Goal: Check status: Check status

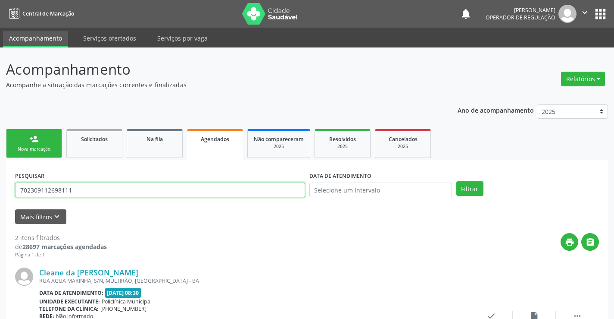
click at [163, 190] on input "702309112698111" at bounding box center [160, 189] width 290 height 15
type input "[PERSON_NAME]"
click at [456, 181] on button "Filtrar" at bounding box center [469, 188] width 27 height 15
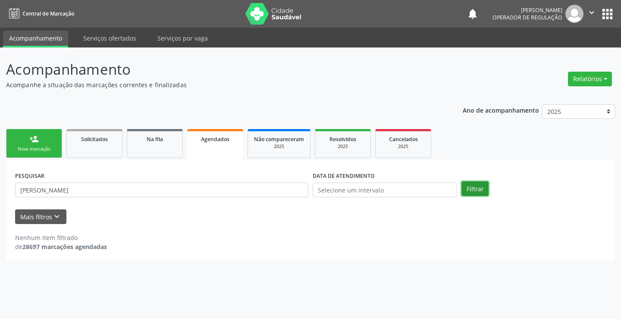
click at [472, 189] on button "Filtrar" at bounding box center [474, 188] width 27 height 15
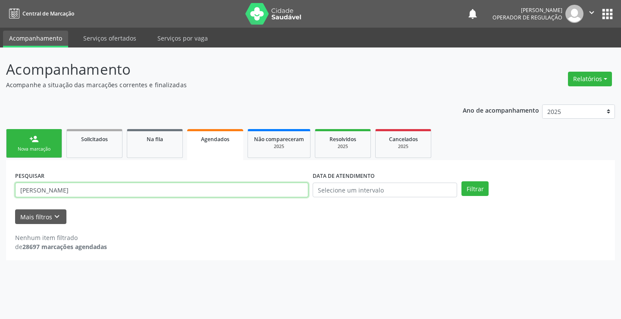
click at [265, 184] on input "[PERSON_NAME]" at bounding box center [161, 189] width 293 height 15
type input "708407731825260"
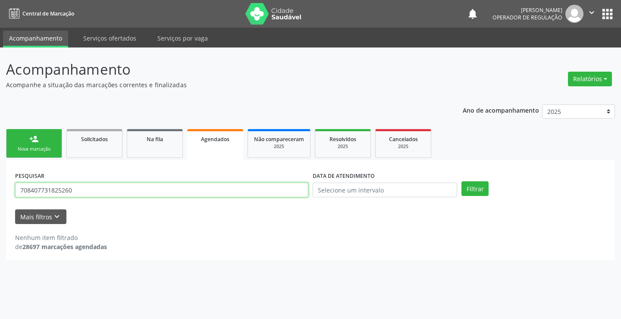
click at [461, 181] on button "Filtrar" at bounding box center [474, 188] width 27 height 15
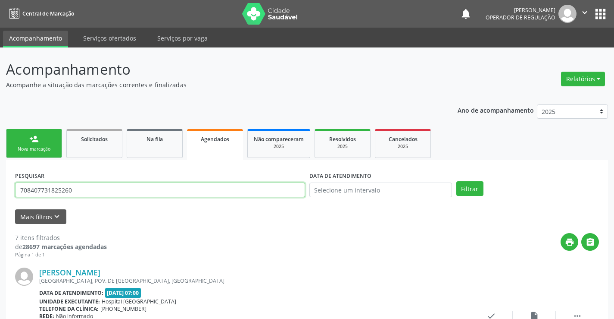
click at [247, 186] on input "708407731825260" at bounding box center [160, 189] width 290 height 15
type input "700503522885651"
click at [456, 181] on button "Filtrar" at bounding box center [469, 188] width 27 height 15
click at [125, 185] on input "700503522885651" at bounding box center [160, 189] width 290 height 15
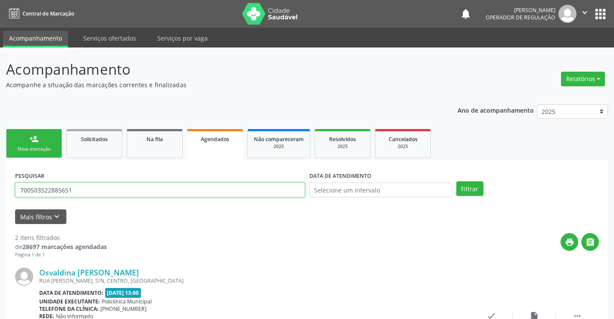
click at [125, 185] on input "700503522885651" at bounding box center [160, 189] width 290 height 15
type input "700504764889358"
click at [456, 181] on button "Filtrar" at bounding box center [469, 188] width 27 height 15
click at [125, 186] on input "700504764889358" at bounding box center [160, 189] width 290 height 15
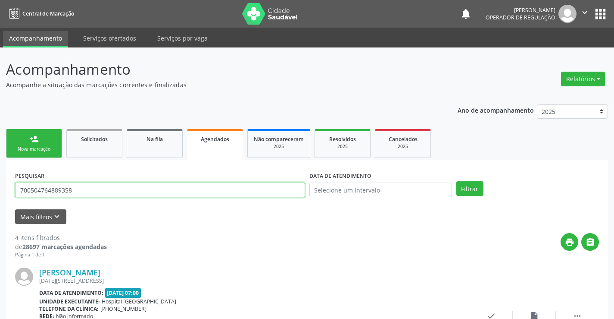
drag, startPoint x: 124, startPoint y: 186, endPoint x: 119, endPoint y: 185, distance: 4.8
click at [122, 185] on input "700504764889358" at bounding box center [160, 189] width 290 height 15
click at [119, 185] on input "700504764889358" at bounding box center [160, 189] width 290 height 15
click at [456, 181] on button "Filtrar" at bounding box center [469, 188] width 27 height 15
click at [127, 184] on input "707607244781098" at bounding box center [160, 189] width 290 height 15
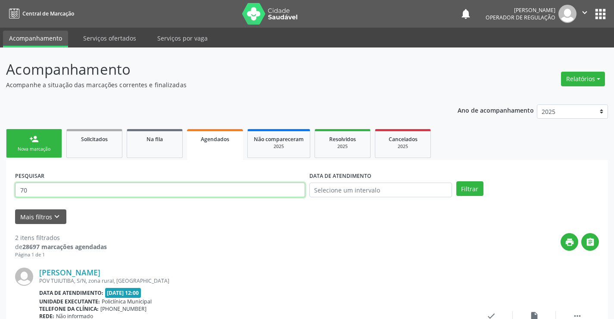
type input "7"
type input "706709223432720"
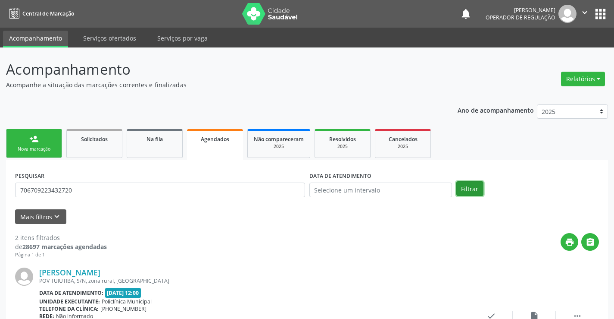
click at [473, 192] on button "Filtrar" at bounding box center [469, 188] width 27 height 15
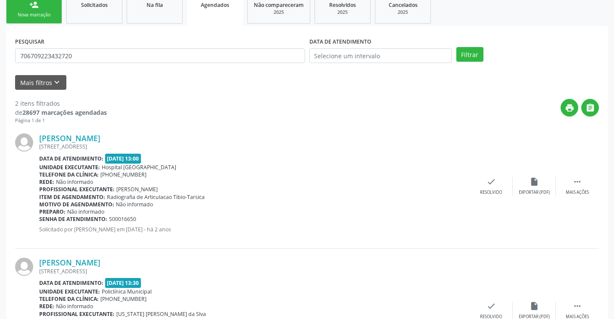
scroll to position [203, 0]
